Goal: Information Seeking & Learning: Learn about a topic

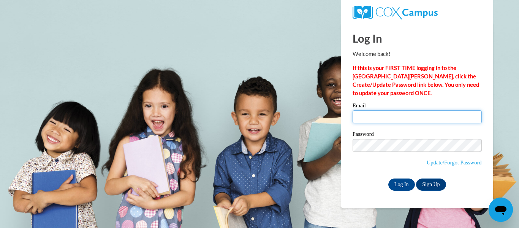
click at [368, 112] on input "Email" at bounding box center [417, 116] width 129 height 13
type input "mfogarty@cornwallschools.com"
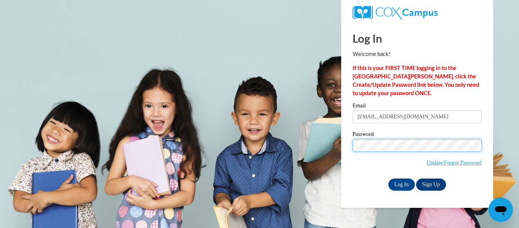
click at [389, 178] on input "Log In" at bounding box center [402, 184] width 27 height 12
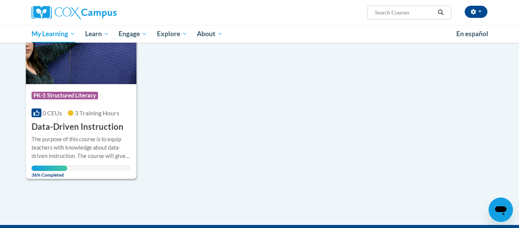
scroll to position [132, 0]
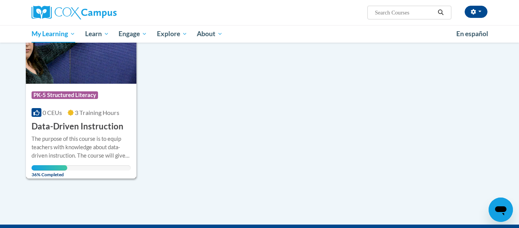
click at [87, 124] on h3 "Data-Driven Instruction" at bounding box center [78, 127] width 92 height 12
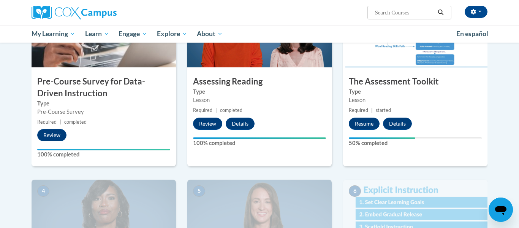
scroll to position [207, 0]
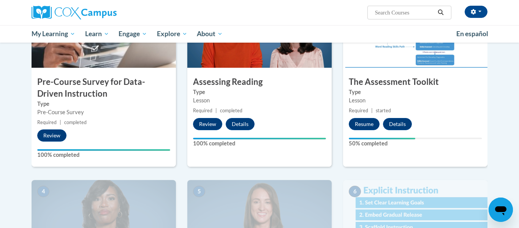
click at [364, 106] on small "Required | started" at bounding box center [415, 110] width 144 height 8
click at [372, 126] on button "Resume" at bounding box center [364, 124] width 31 height 12
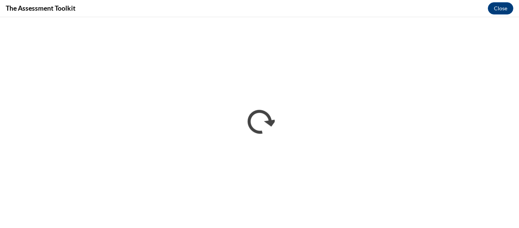
scroll to position [0, 0]
